Goal: Information Seeking & Learning: Check status

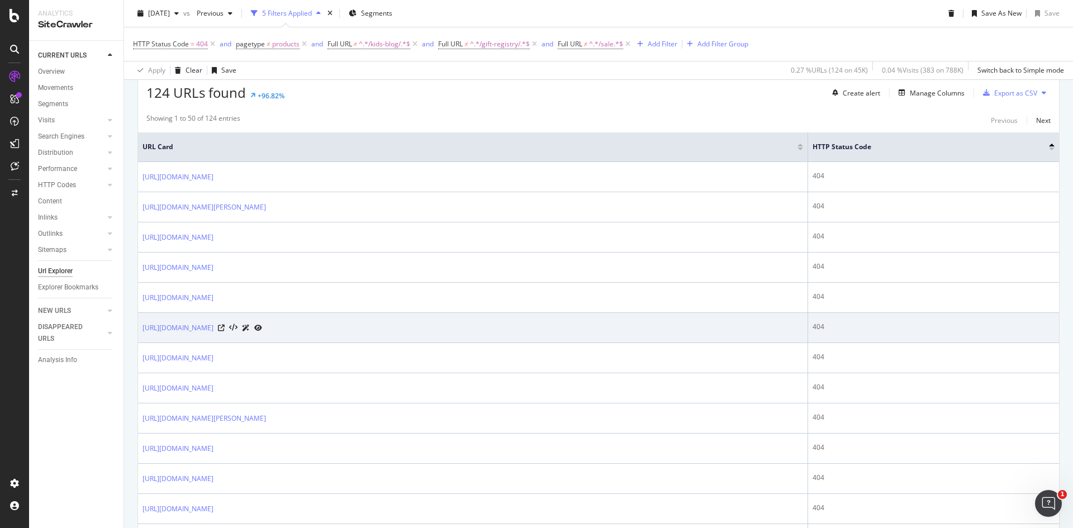
scroll to position [224, 0]
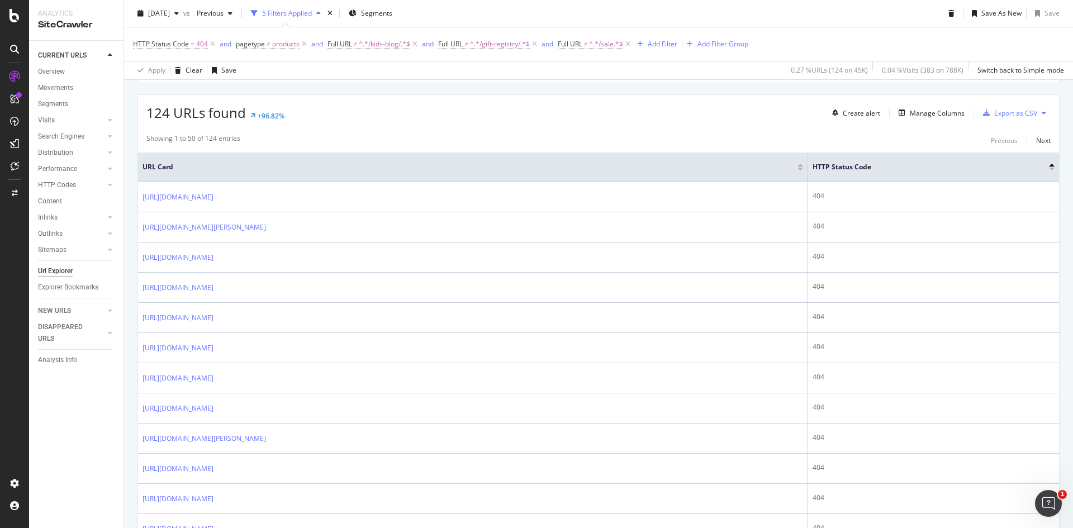
drag, startPoint x: 457, startPoint y: 286, endPoint x: 368, endPoint y: 127, distance: 182.5
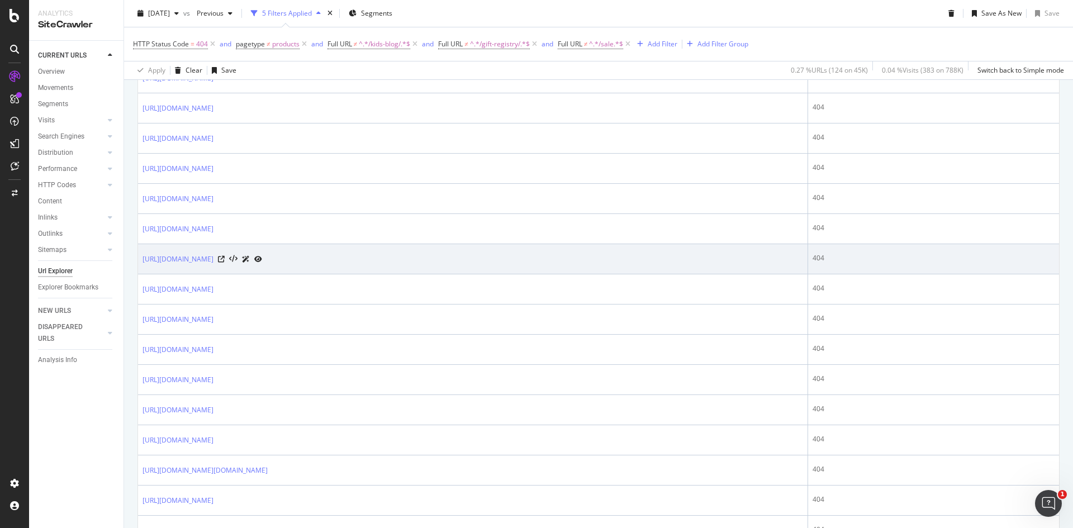
scroll to position [783, 0]
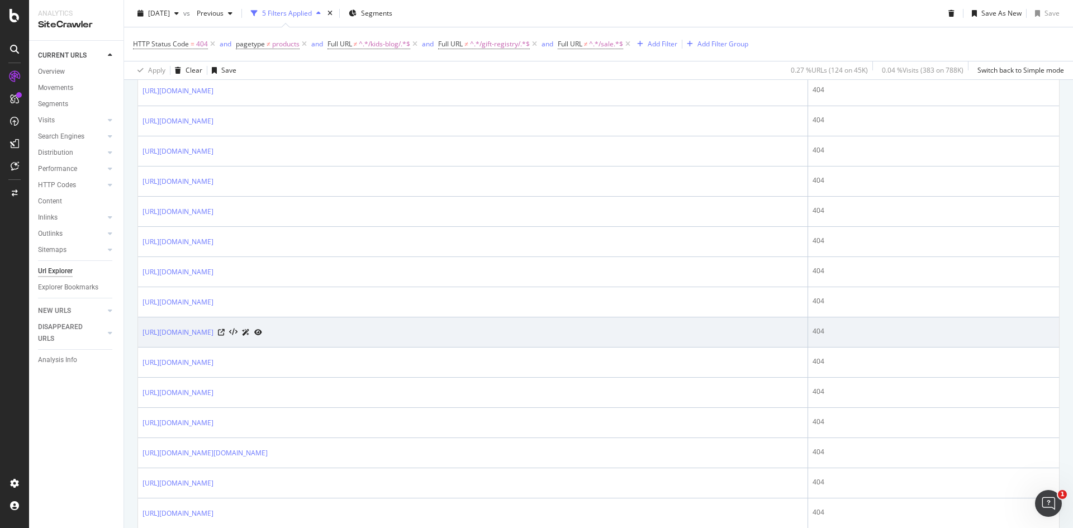
drag, startPoint x: 458, startPoint y: 332, endPoint x: 472, endPoint y: 339, distance: 15.5
click at [472, 339] on td "https://www.crateandbarrel.com/christmas/all-christmas-decor/1/filters/green-ch…" at bounding box center [473, 333] width 670 height 30
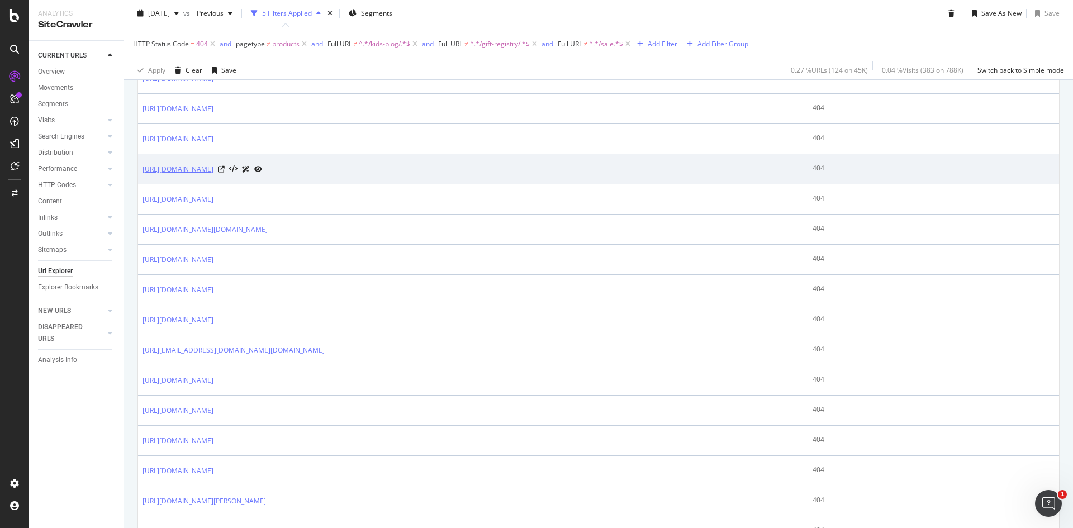
scroll to position [1062, 0]
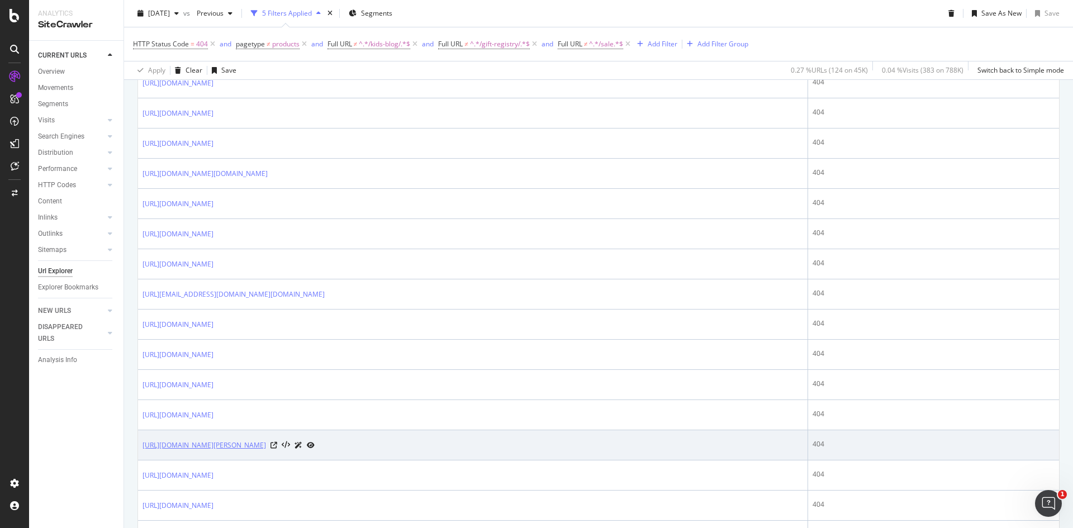
drag, startPoint x: 347, startPoint y: 442, endPoint x: 354, endPoint y: 446, distance: 7.5
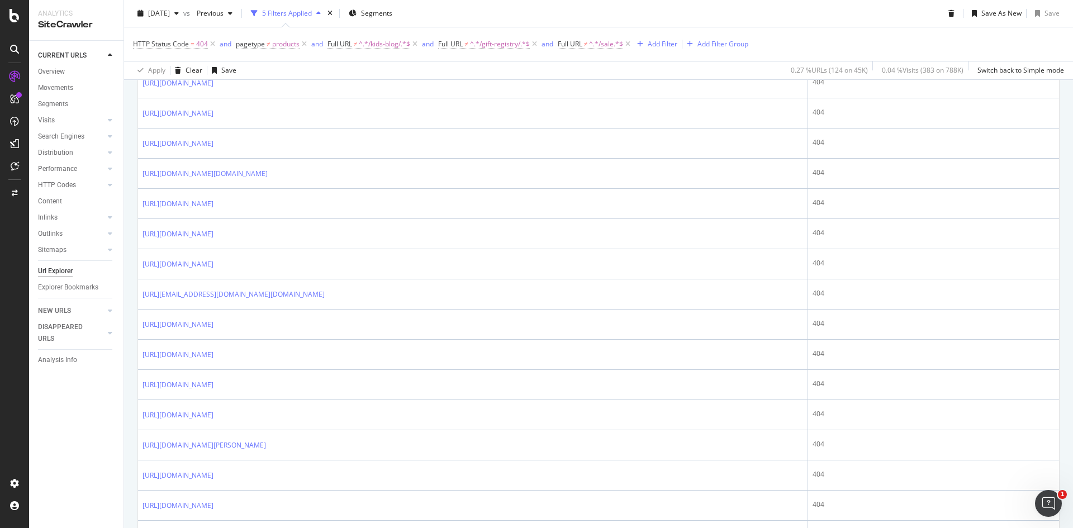
drag, startPoint x: 354, startPoint y: 446, endPoint x: 44, endPoint y: 475, distance: 311.7
click at [42, 476] on div "CURRENT URLS Overview Movements Segments Visits Analysis Orphan URLs Search Eng…" at bounding box center [76, 285] width 94 height 488
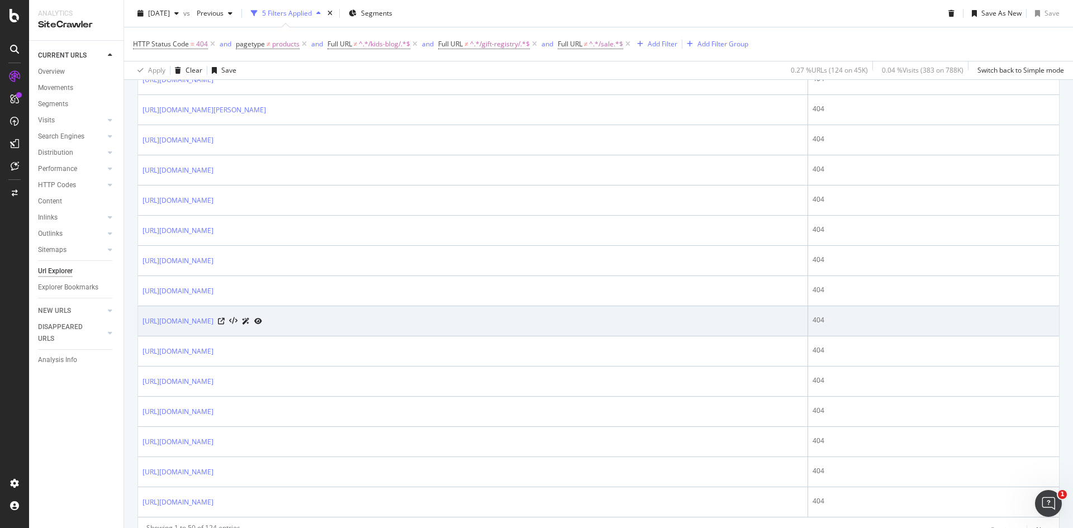
scroll to position [1451, 0]
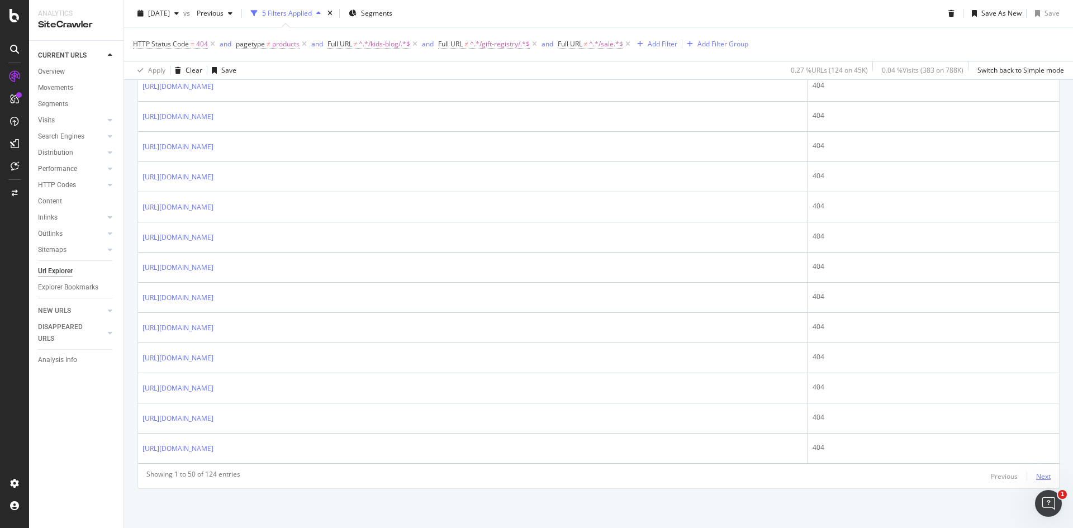
click at [1037, 475] on div "Next" at bounding box center [1044, 477] width 15 height 10
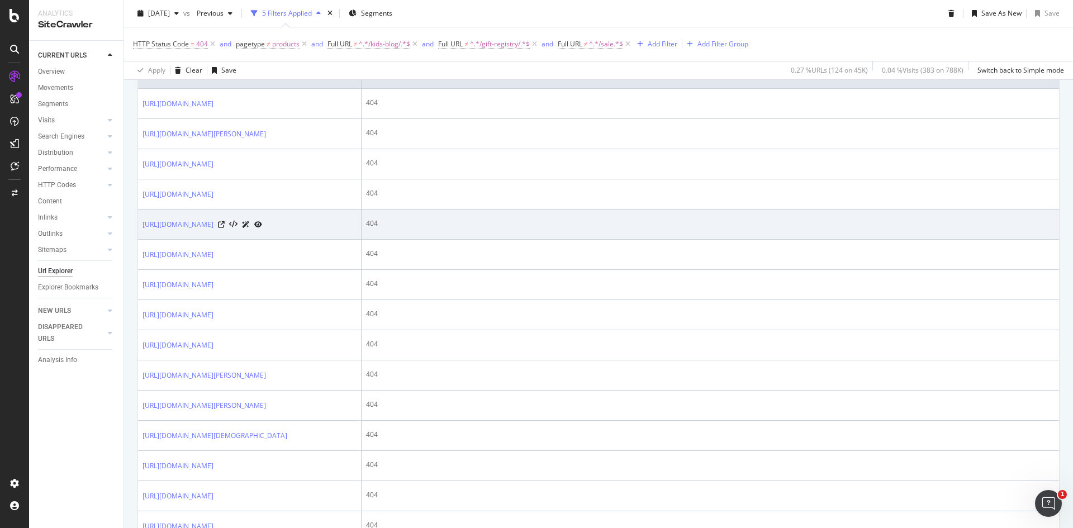
scroll to position [335, 0]
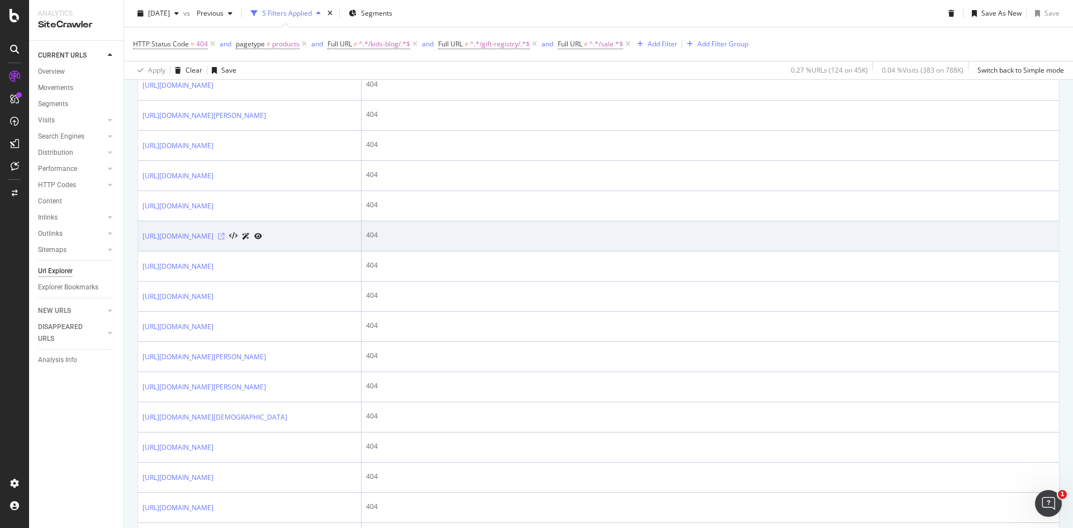
drag, startPoint x: 316, startPoint y: 305, endPoint x: 315, endPoint y: 300, distance: 5.8
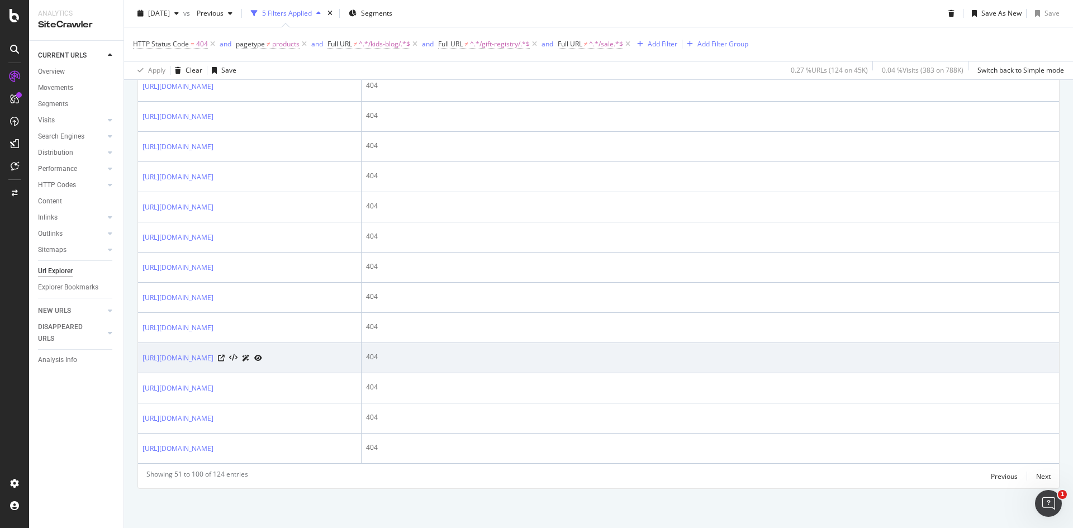
scroll to position [1964, 0]
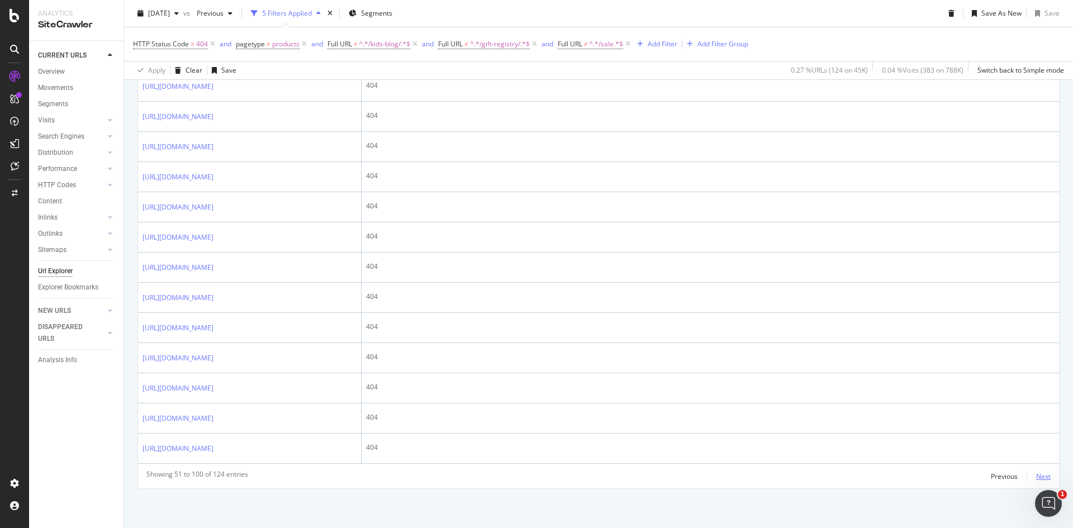
click at [1037, 477] on div "Next" at bounding box center [1044, 477] width 15 height 10
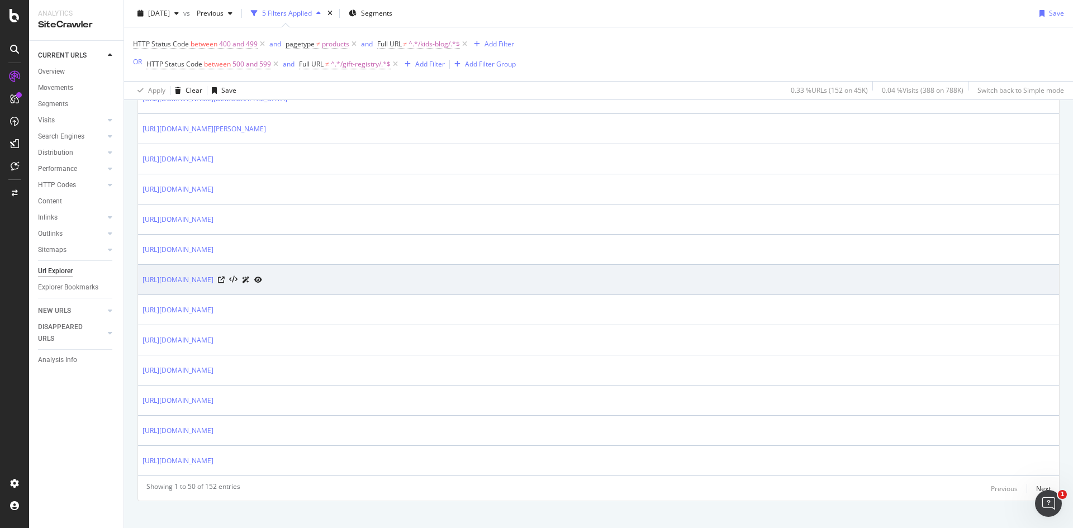
scroll to position [1432, 0]
